Goal: Ask a question

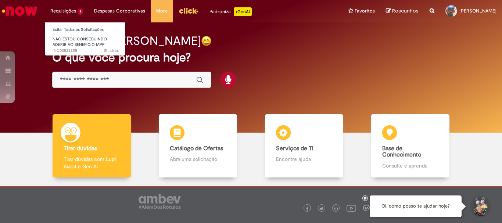
click at [78, 12] on li "Requisições 1 Exibir Todas as Solicitações NÃO ESTOU CONSEGUINDO ADERIR AO BENE…" at bounding box center [67, 11] width 44 height 22
click at [67, 8] on li "Requisições 1 Exibir Todas as Solicitações NÃO ESTOU CONSEGUINDO ADERIR AO BENE…" at bounding box center [67, 11] width 44 height 22
click at [68, 8] on li "Requisições 1 Exibir Todas as Solicitações NÃO ESTOU CONSEGUINDO ADERIR AO BENE…" at bounding box center [67, 11] width 44 height 22
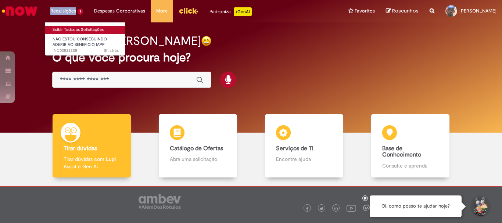
click at [86, 32] on link "Exibir Todas as Solicitações" at bounding box center [85, 30] width 81 height 8
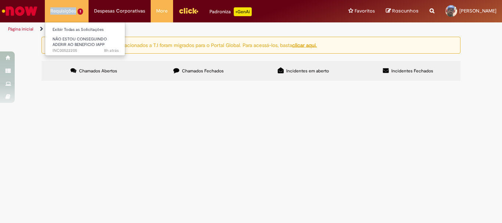
click at [59, 10] on li "Requisições 1 Exibir Todas as Solicitações NÃO ESTOU CONSEGUINDO ADERIR AO BENE…" at bounding box center [67, 11] width 44 height 22
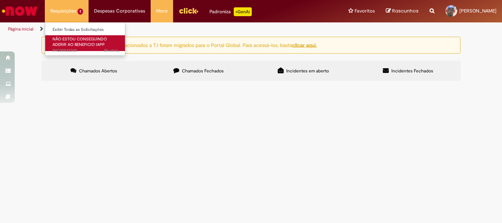
click at [64, 40] on span "NÃO ESTOU CONSEGUINDO ADERIR AO BENEFICIO IAPP" at bounding box center [80, 41] width 54 height 11
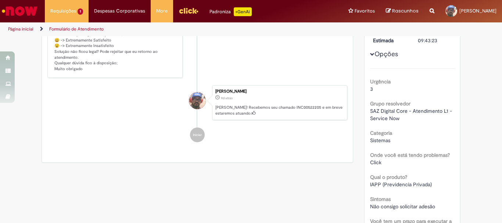
scroll to position [37, 0]
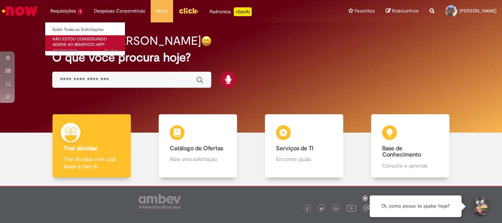
click at [66, 40] on span "NÃO ESTOU CONSEGUINDO ADERIR AO BENEFICIO IAPP" at bounding box center [80, 41] width 54 height 11
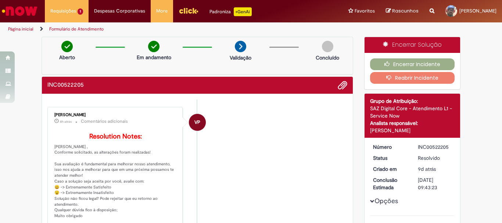
click at [401, 79] on button "Reabrir Incidente" at bounding box center [412, 78] width 85 height 12
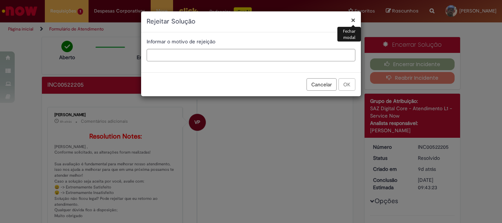
click at [227, 61] on div "Informar o motivo de rejeição" at bounding box center [251, 52] width 220 height 40
click at [211, 59] on input "text" at bounding box center [251, 55] width 209 height 12
click at [179, 55] on input "text" at bounding box center [251, 55] width 209 height 12
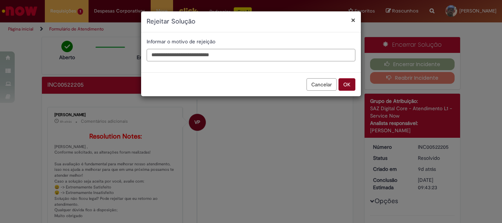
type input "**********"
click at [345, 87] on button "OK" at bounding box center [346, 84] width 17 height 12
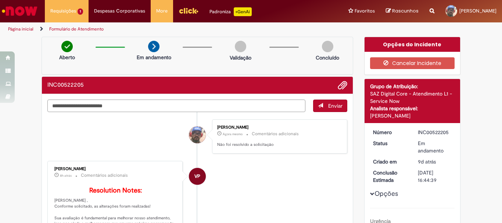
click at [229, 109] on textarea "Digite sua mensagem aqui..." at bounding box center [176, 106] width 258 height 12
click at [222, 105] on textarea "Digite sua mensagem aqui..." at bounding box center [176, 106] width 258 height 12
click at [341, 85] on span "Adicionar anexos" at bounding box center [342, 85] width 9 height 9
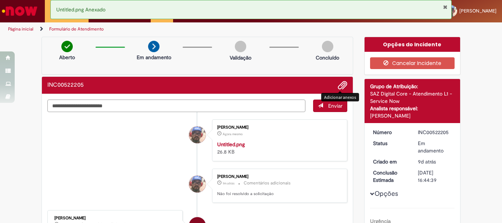
click at [94, 107] on textarea "Digite sua mensagem aqui..." at bounding box center [176, 106] width 258 height 12
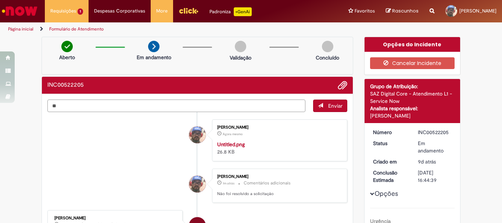
type textarea "*"
type textarea "**********"
click at [334, 107] on span "Enviar" at bounding box center [335, 106] width 14 height 7
